Goal: Check status

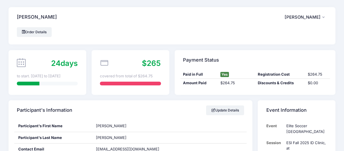
click at [154, 92] on div "$265 covered from total of $264.75" at bounding box center [131, 72] width 78 height 45
click at [47, 67] on div "24 days" at bounding box center [47, 62] width 61 height 11
click at [36, 32] on link "Order Details" at bounding box center [34, 32] width 35 height 10
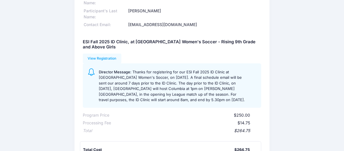
scroll to position [57, 0]
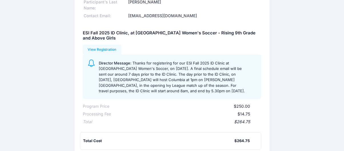
drag, startPoint x: 211, startPoint y: 90, endPoint x: 99, endPoint y: 61, distance: 115.9
click at [99, 61] on div "Director Message: Thanks for registering for our ESI Fall 2025 ID Clinic at [GE…" at bounding box center [177, 76] width 157 height 34
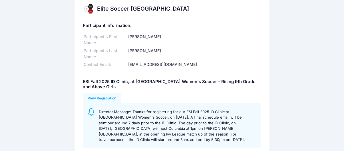
scroll to position [0, 0]
